Goal: Complete application form: Complete application form

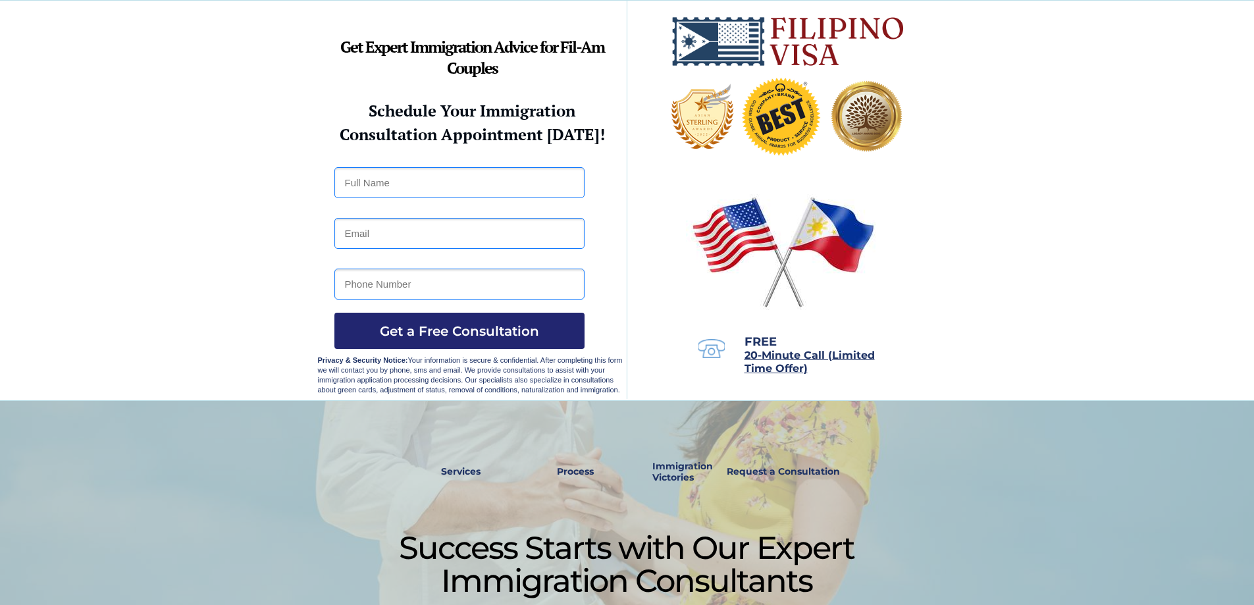
click at [390, 180] on input "text" at bounding box center [459, 182] width 250 height 31
type input "r"
click at [406, 182] on input "Rose Marie Todocio" at bounding box center [459, 182] width 250 height 31
type input "Rose Marie Teodocio"
click at [440, 234] on input "email" at bounding box center [459, 233] width 250 height 31
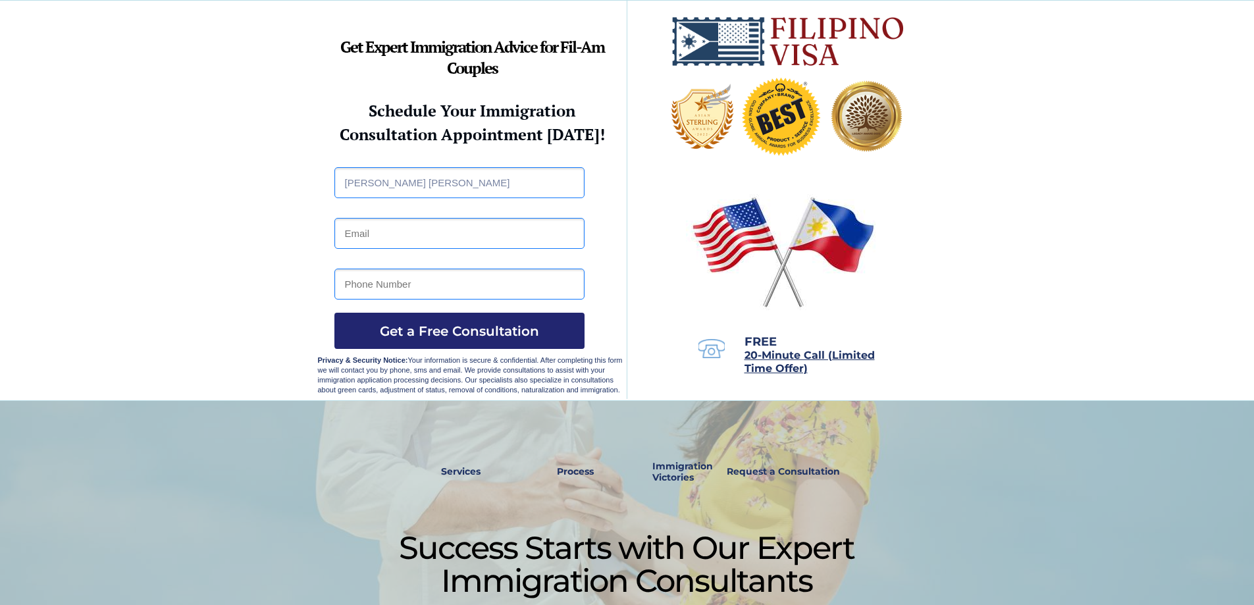
type input "rizalyntiodocio7@gmail.com"
type input "09604715915"
click at [479, 323] on span "Get a Free Consultation" at bounding box center [459, 331] width 250 height 16
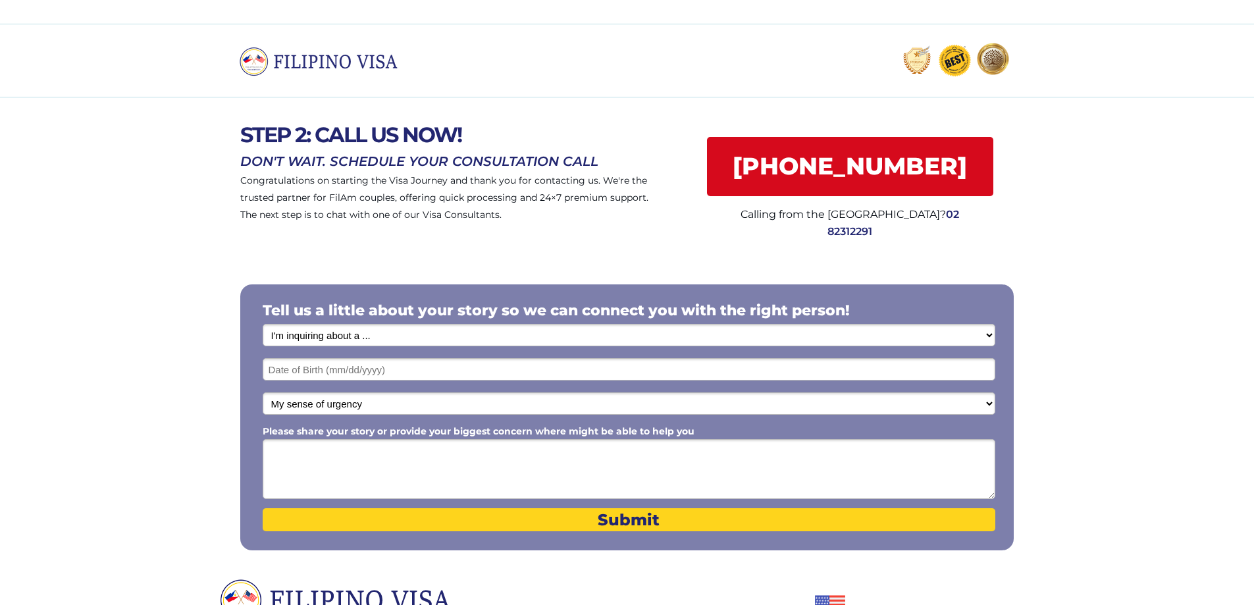
click at [367, 371] on input "text" at bounding box center [629, 369] width 733 height 22
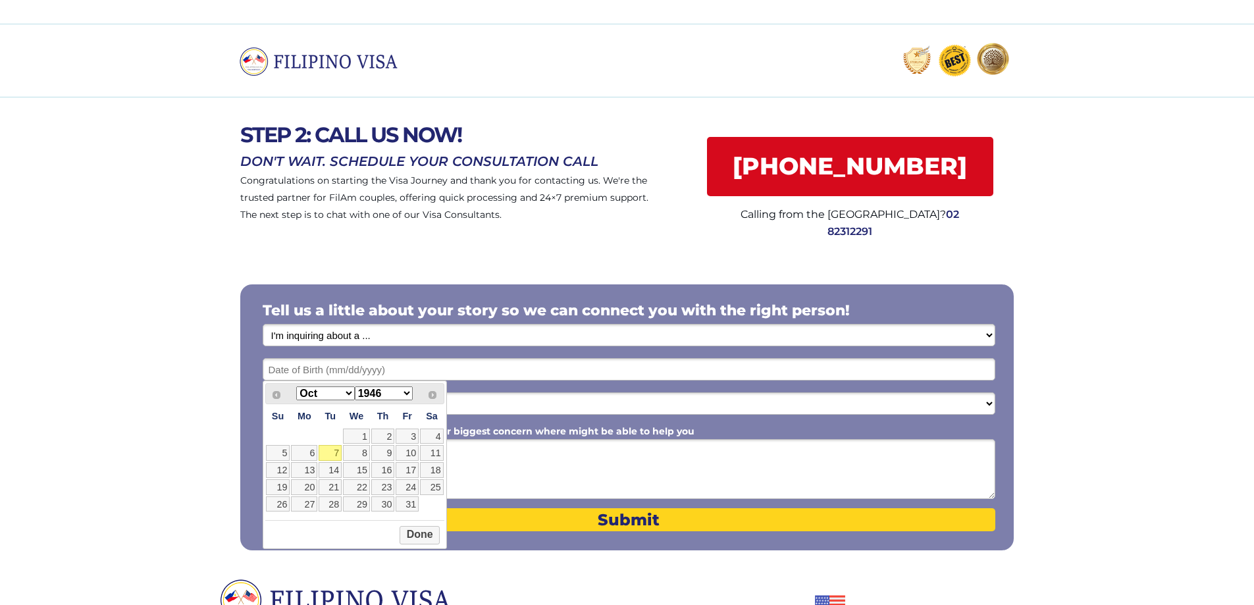
click at [337, 396] on select "Jan Feb Mar Apr May Jun [DATE] Aug Sep Oct Nov Dec" at bounding box center [325, 393] width 58 height 14
click at [392, 394] on select "1946 1947 1948 1949 1950 1951 1952 1953 1954 1955 1956 1957 1958 1959 1960 1961…" at bounding box center [384, 393] width 58 height 14
click at [321, 257] on div at bounding box center [627, 416] width 1254 height 327
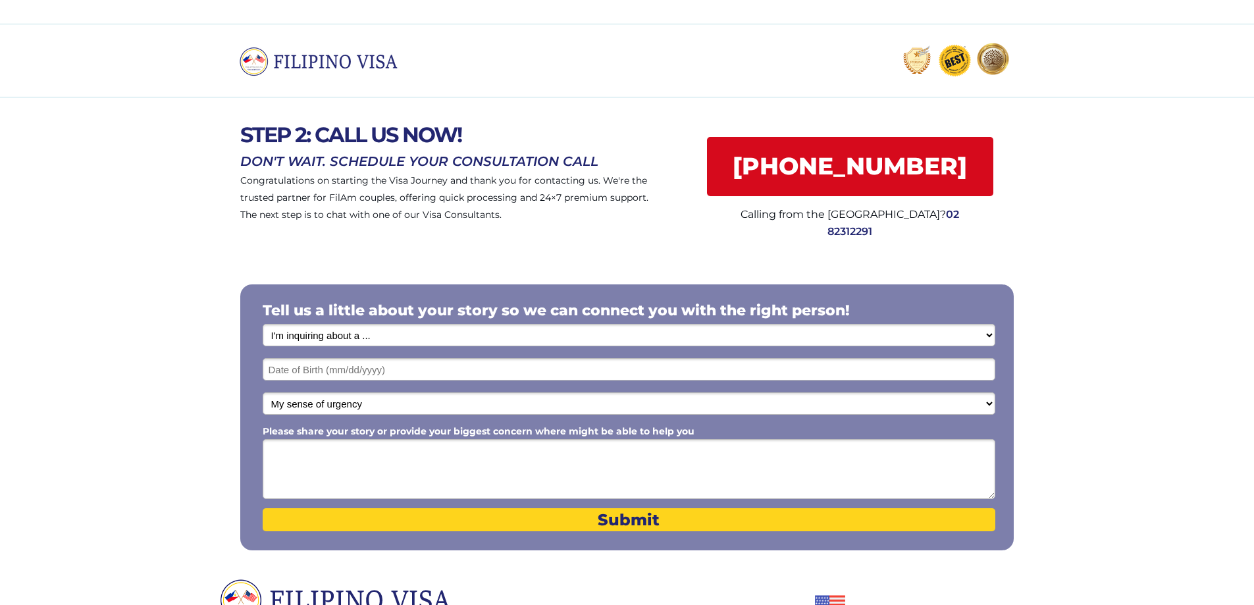
click at [334, 368] on input "text" at bounding box center [629, 369] width 733 height 22
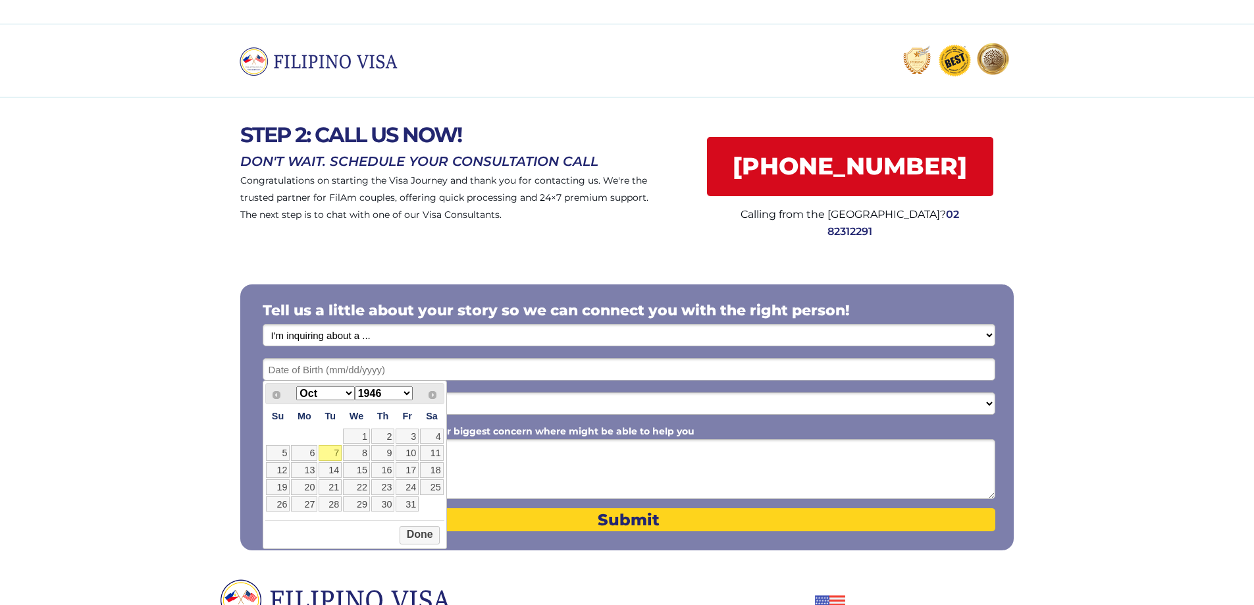
click at [398, 392] on select "1946 1947 1948 1949 1950 1951 1952 1953 1954 1955 1956 1957 1958 1959 1960 1961…" at bounding box center [384, 393] width 58 height 14
click at [333, 392] on select "Jan Feb Mar Apr May Jun [DATE] Aug Sep Oct Nov Dec" at bounding box center [325, 393] width 58 height 14
click at [437, 471] on link "17" at bounding box center [432, 470] width 24 height 16
type input "[DATE]"
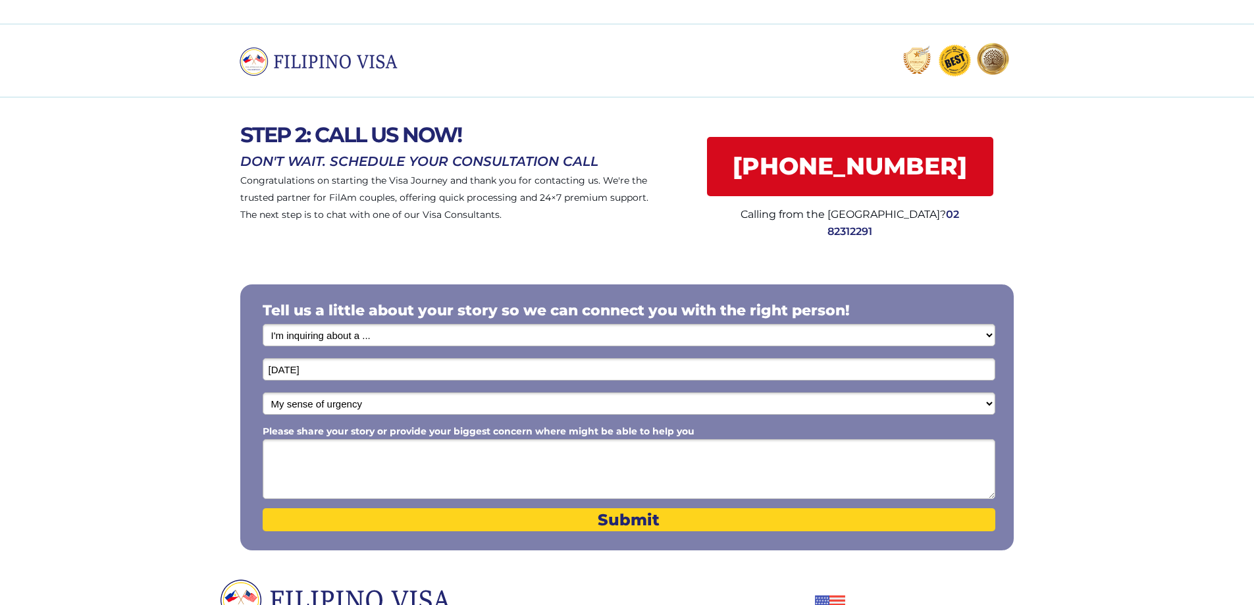
click at [373, 404] on select "My sense of urgency Low Priority - I'm just looking Medium High Priority - I ne…" at bounding box center [629, 403] width 733 height 22
select select "1802"
click at [263, 392] on select "My sense of urgency Low Priority - I'm just looking Medium High Priority - I ne…" at bounding box center [629, 403] width 733 height 22
